Goal: Obtain resource: Download file/media

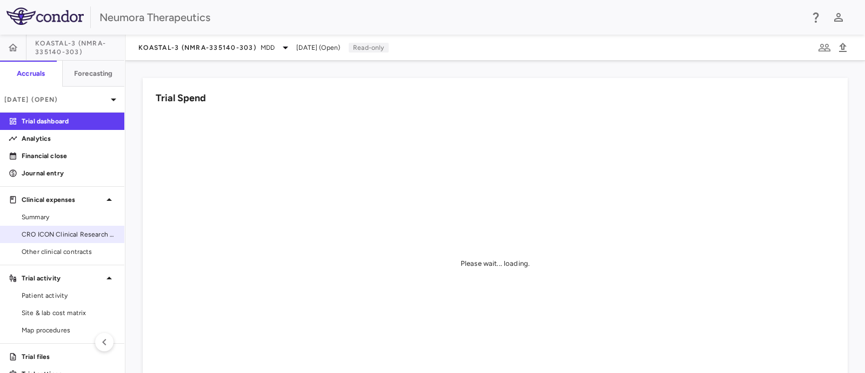
click at [42, 235] on span "CRO ICON Clinical Research Limited" at bounding box center [69, 234] width 94 height 10
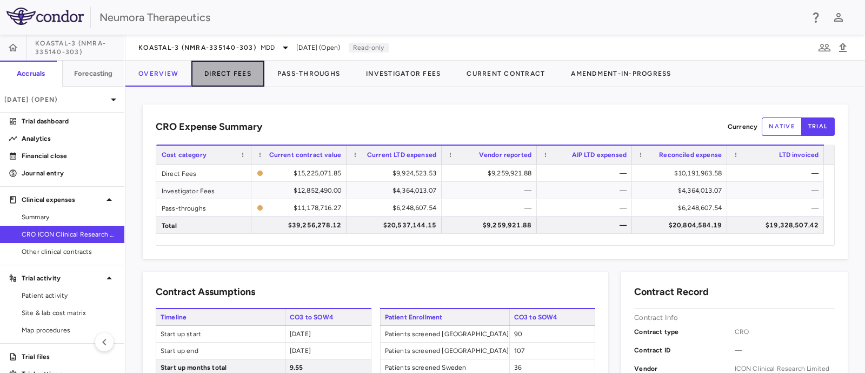
click at [224, 74] on button "Direct Fees" at bounding box center [227, 74] width 73 height 26
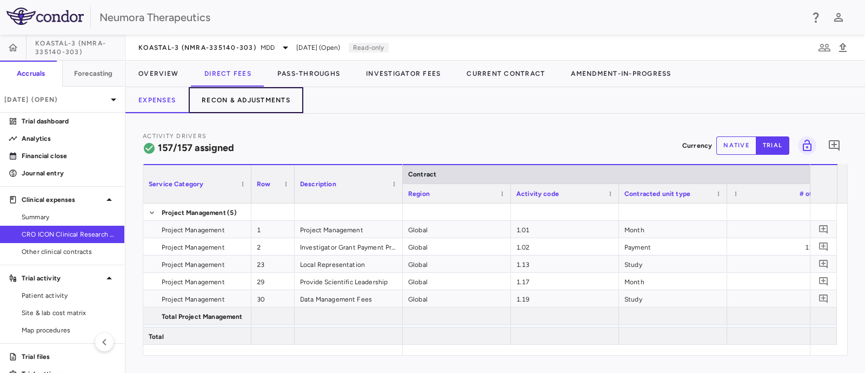
click at [235, 94] on button "Recon & Adjustments" at bounding box center [246, 100] width 115 height 26
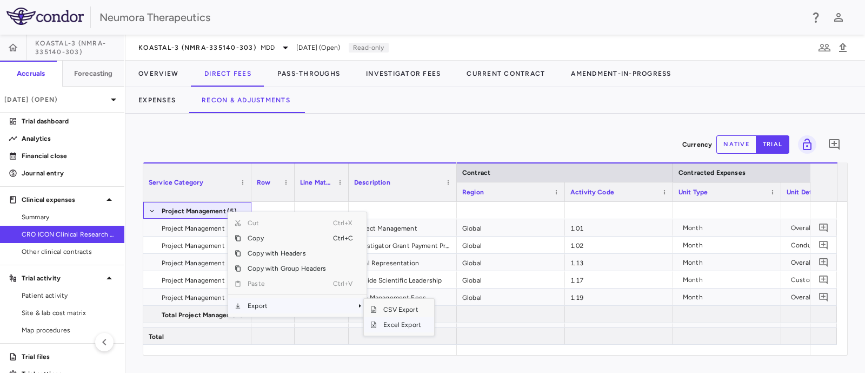
click at [401, 321] on span "Excel Export" at bounding box center [402, 324] width 51 height 15
